Goal: Transaction & Acquisition: Purchase product/service

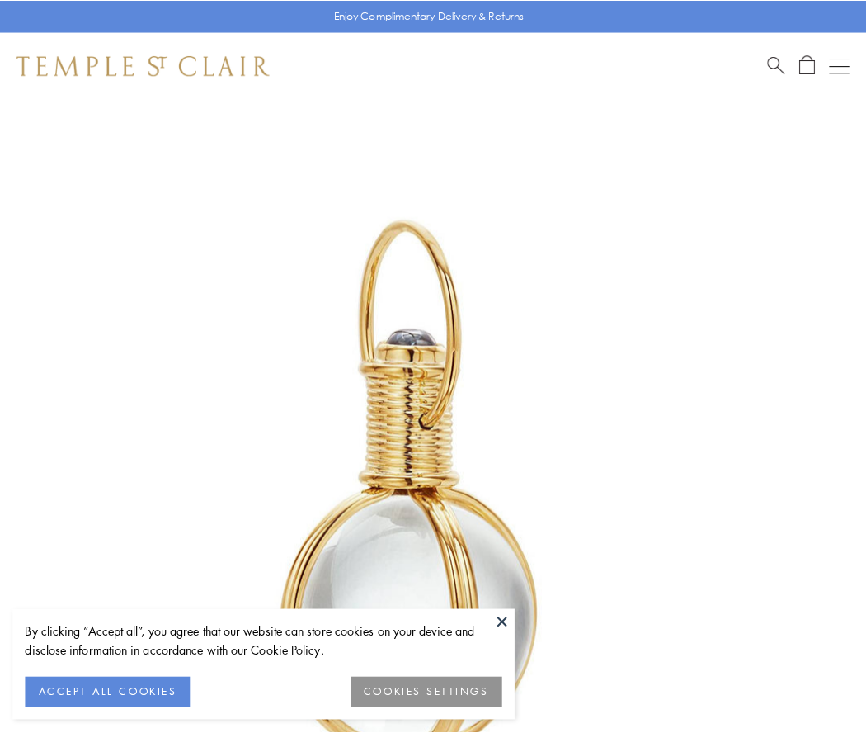
scroll to position [431, 0]
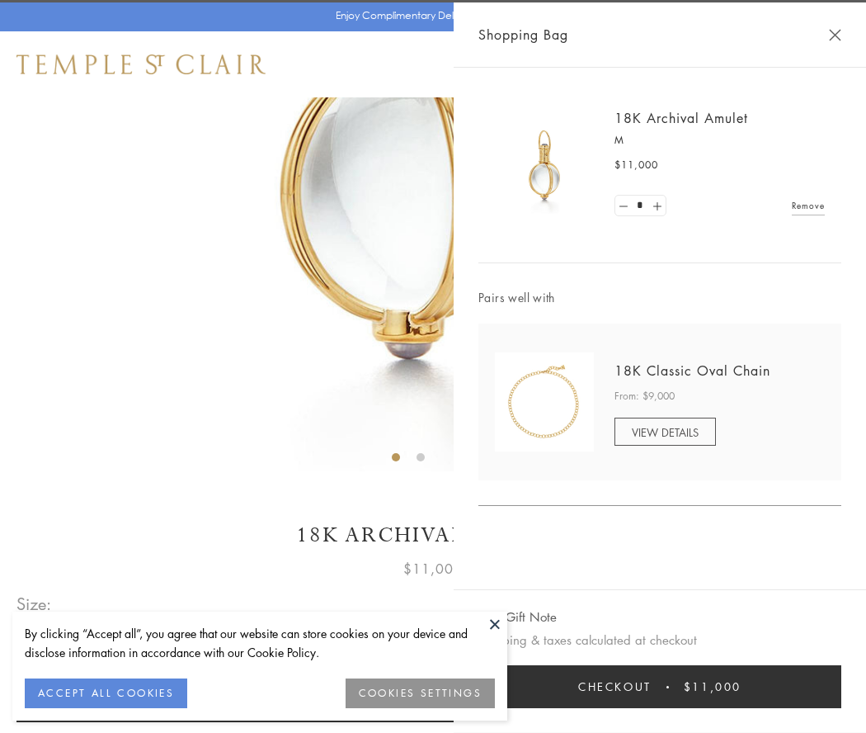
click at [660, 686] on button "Checkout $11,000" at bounding box center [660, 686] width 363 height 43
